Goal: Information Seeking & Learning: Learn about a topic

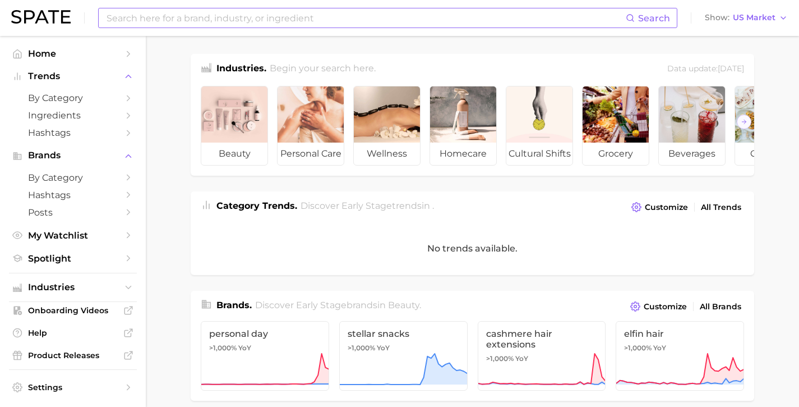
click at [222, 18] on input at bounding box center [365, 17] width 520 height 19
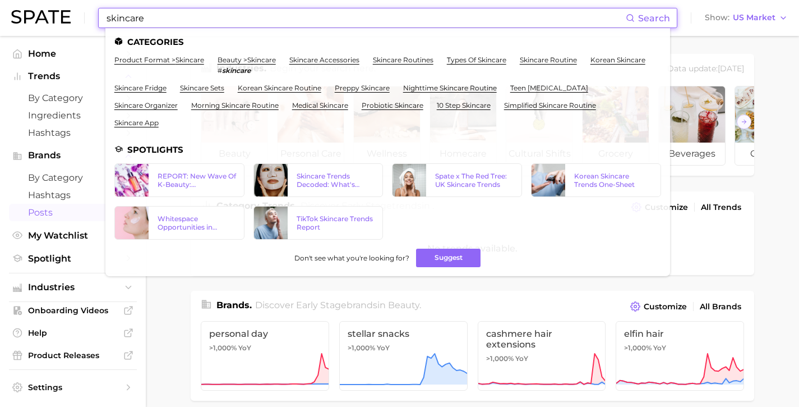
type input "skincare"
click at [49, 212] on span "Posts" at bounding box center [73, 212] width 90 height 11
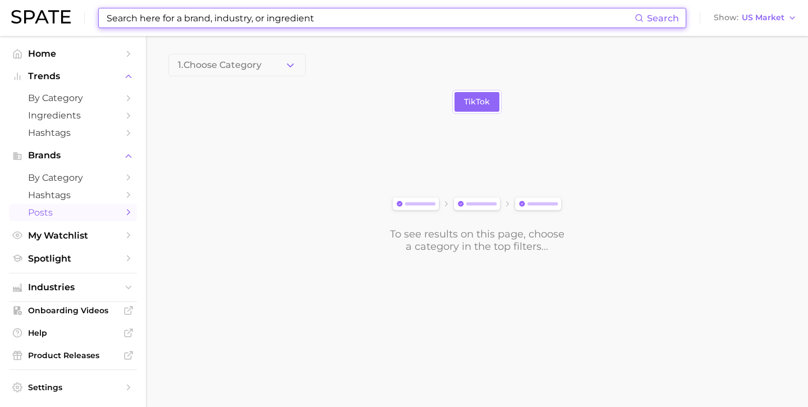
click at [187, 22] on input at bounding box center [369, 17] width 529 height 19
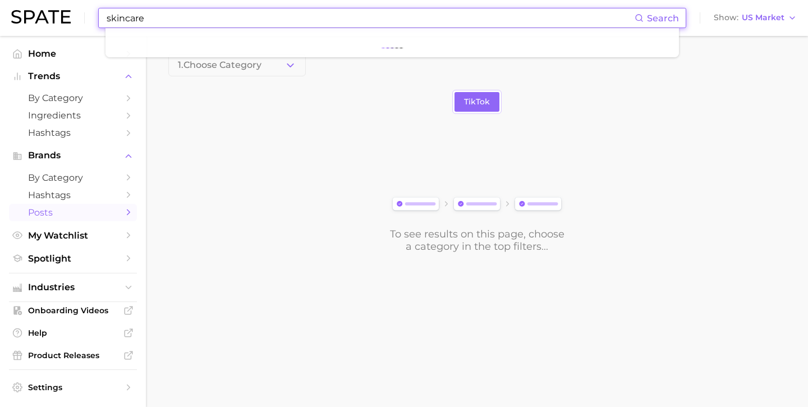
type input "skincare"
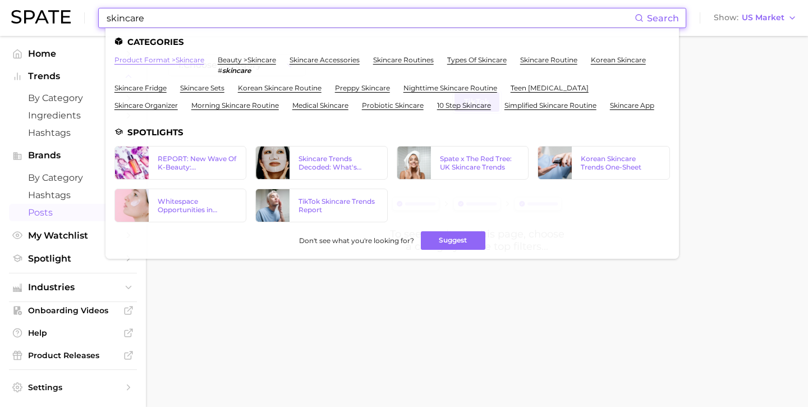
click at [172, 60] on link "product format > skincare" at bounding box center [159, 60] width 90 height 8
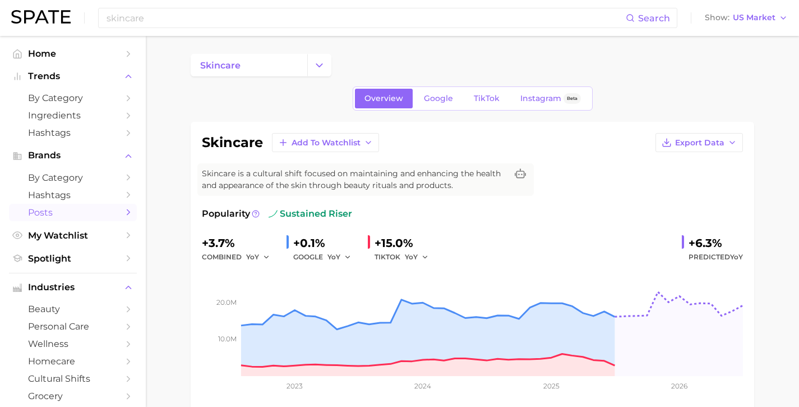
click at [68, 211] on span "Posts" at bounding box center [73, 212] width 90 height 11
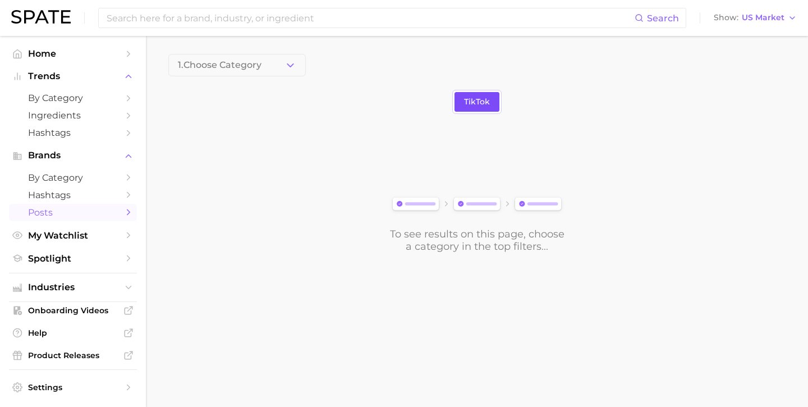
click at [467, 107] on link "TikTok" at bounding box center [476, 102] width 45 height 20
click at [275, 68] on button "1. Choose Category" at bounding box center [236, 65] width 137 height 22
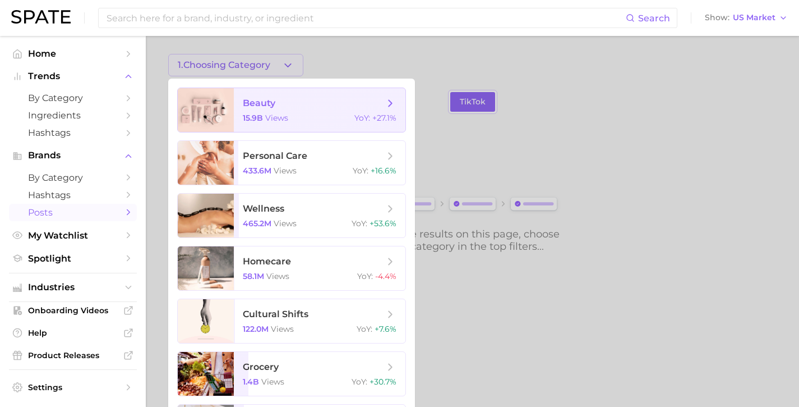
click at [314, 113] on span "beauty 15.9b views YoY : +27.1%" at bounding box center [320, 110] width 172 height 44
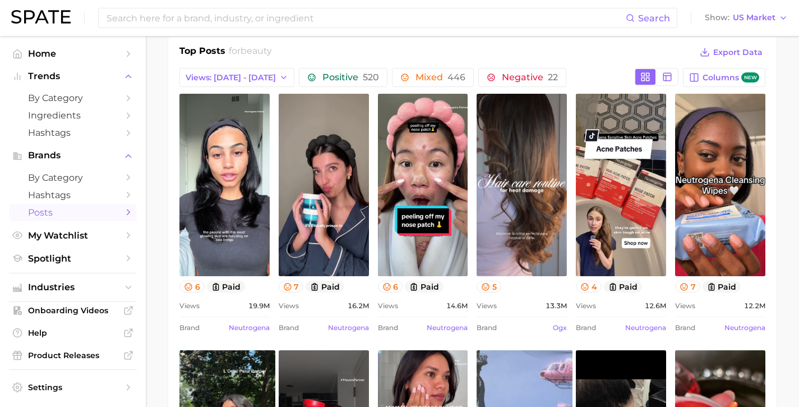
scroll to position [95, 0]
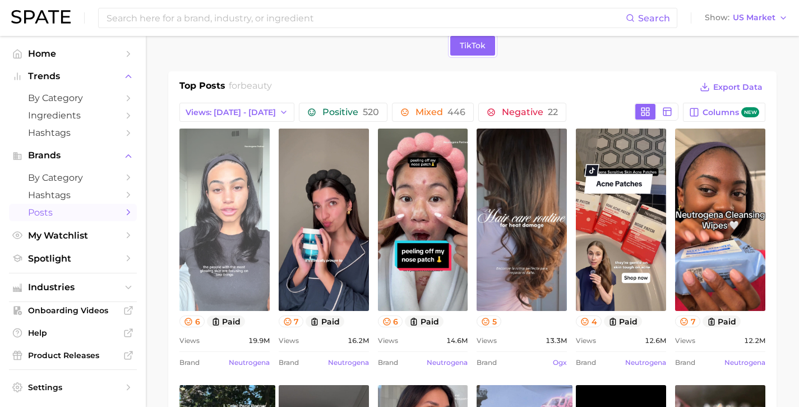
click at [215, 216] on link "view post on TikTok" at bounding box center [224, 219] width 90 height 182
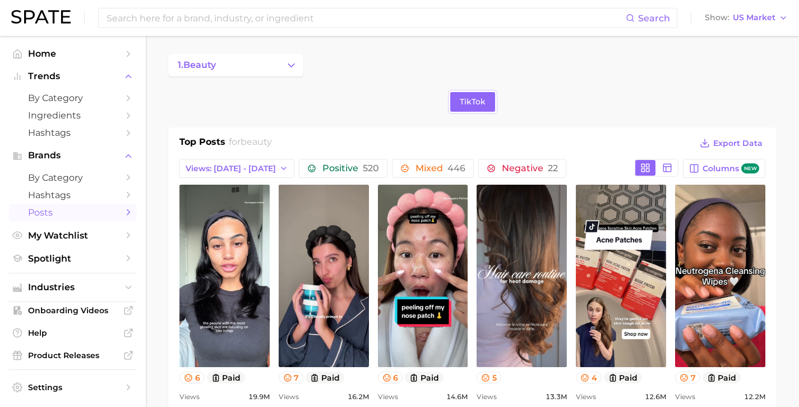
scroll to position [0, 0]
click at [220, 20] on input at bounding box center [365, 17] width 520 height 19
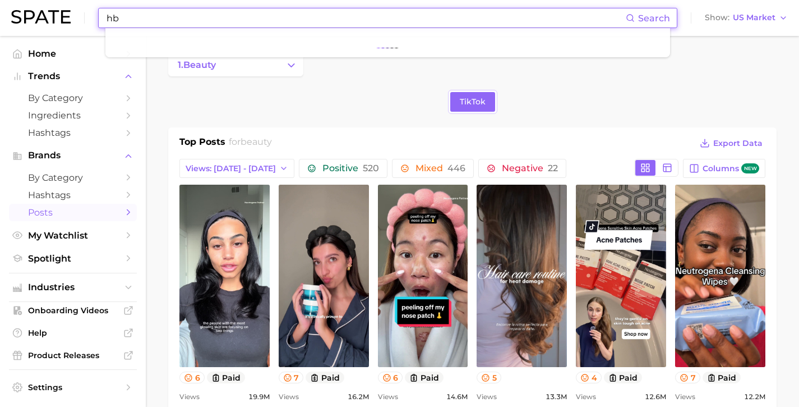
type input "h"
click at [151, 40] on li at bounding box center [387, 42] width 547 height 11
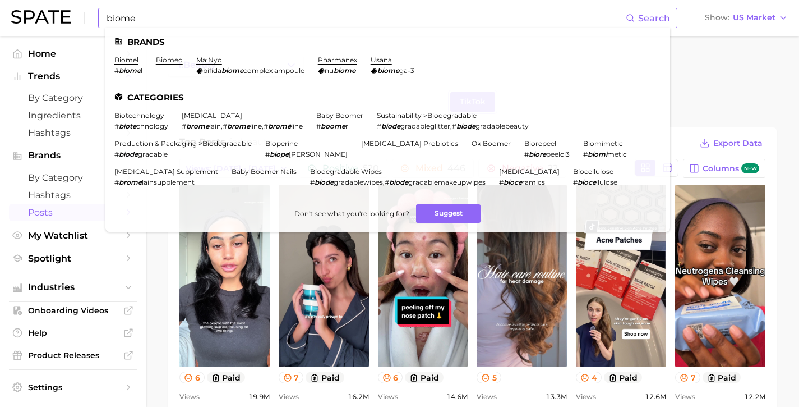
click at [141, 16] on input "biome" at bounding box center [365, 17] width 520 height 19
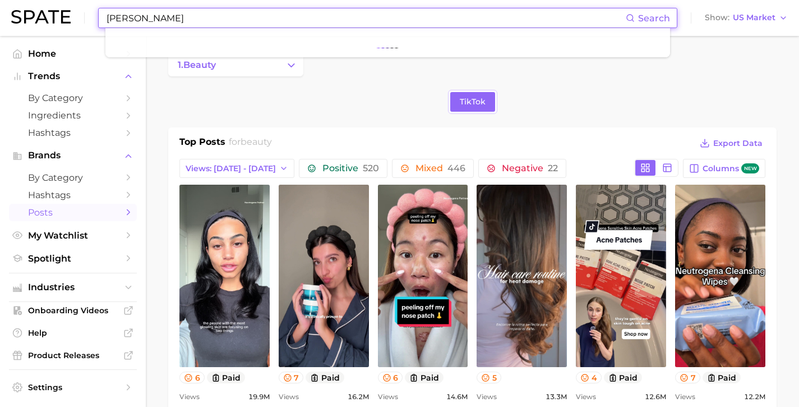
type input "byoma"
